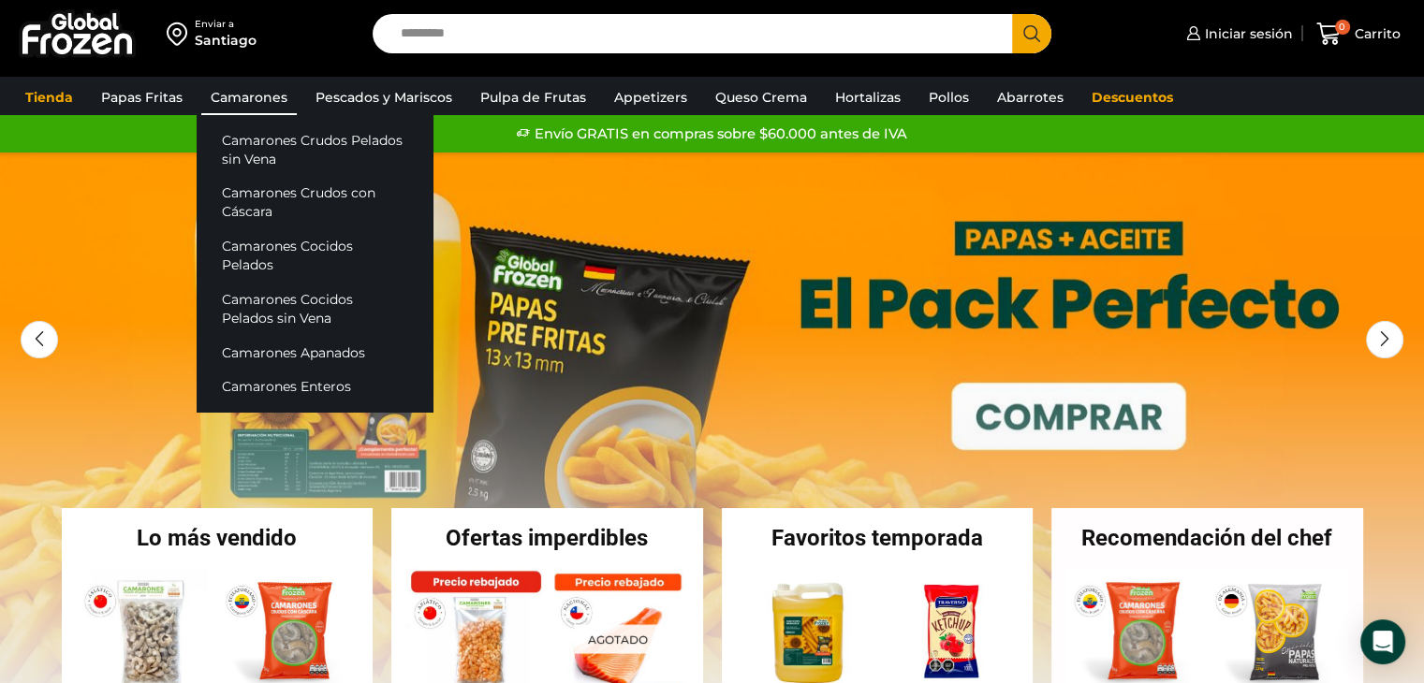
click at [253, 98] on link "Camarones" at bounding box center [248, 98] width 95 height 36
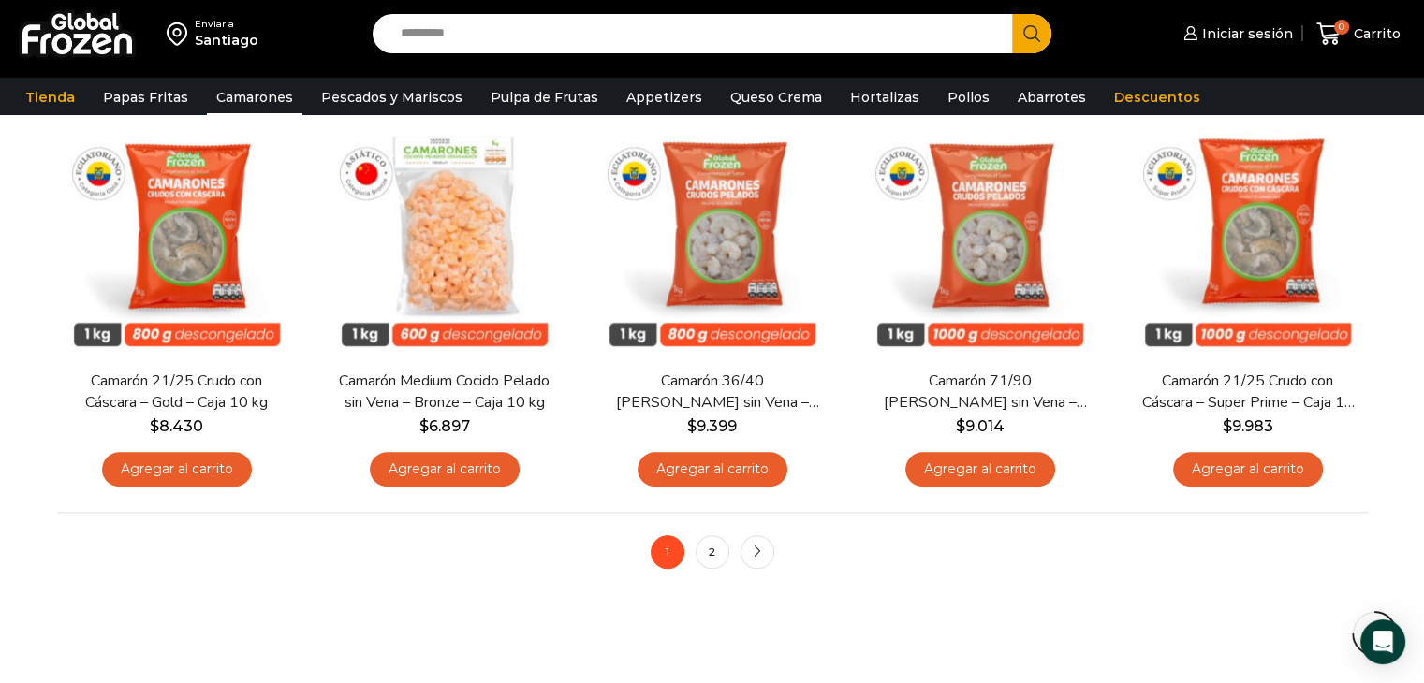
scroll to position [1404, 0]
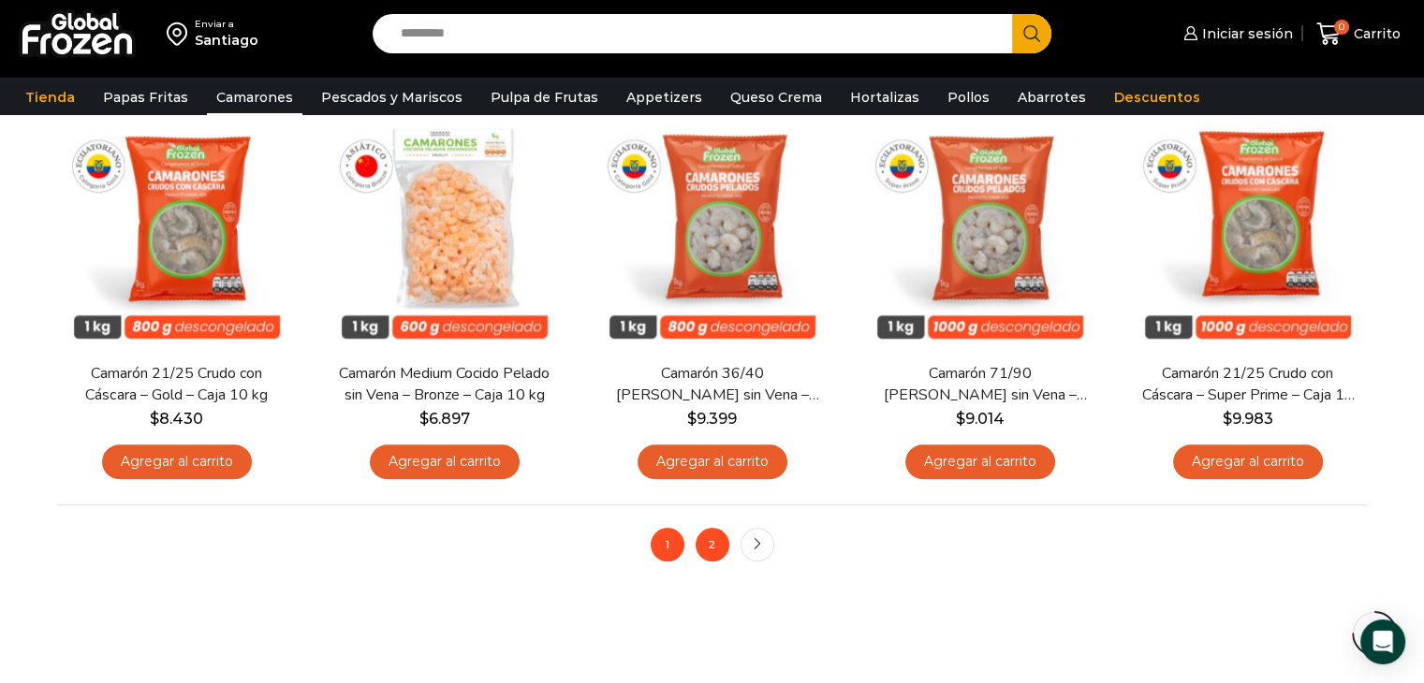
click at [709, 547] on link "2" at bounding box center [712, 545] width 34 height 34
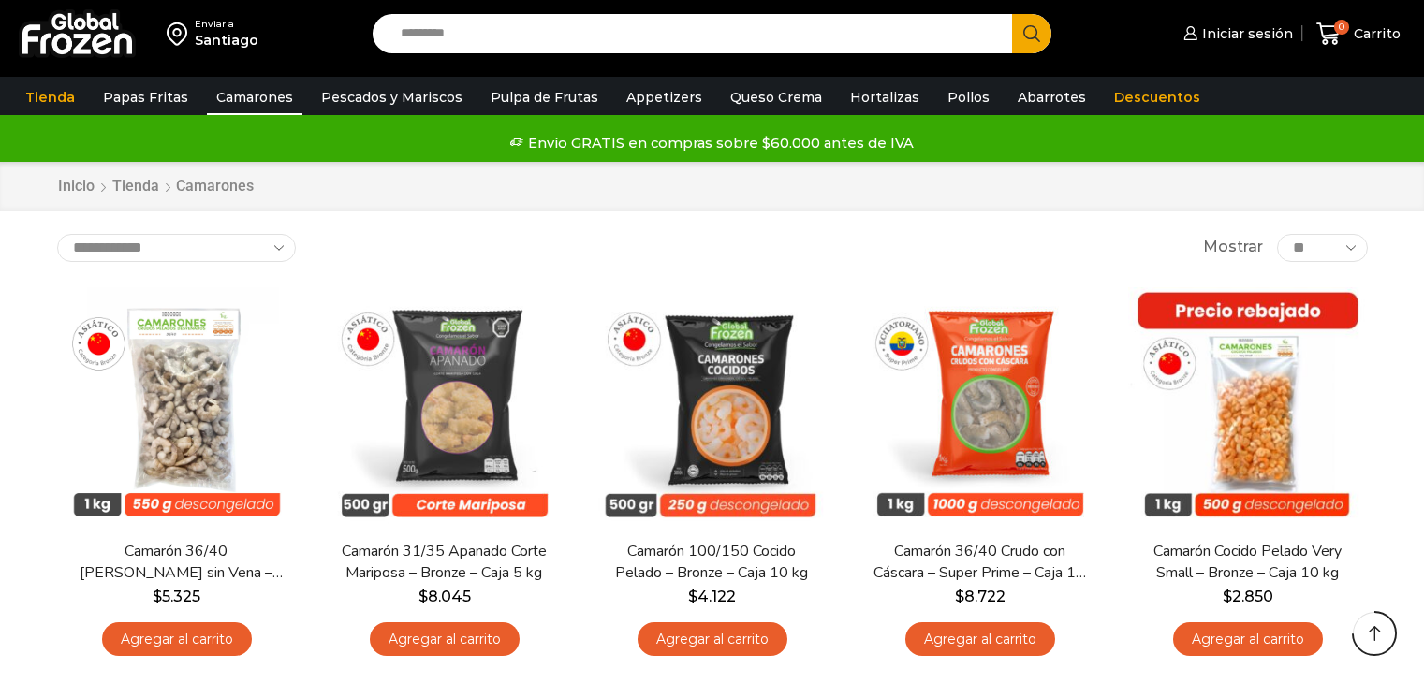
scroll to position [1394, 0]
